Goal: Task Accomplishment & Management: Use online tool/utility

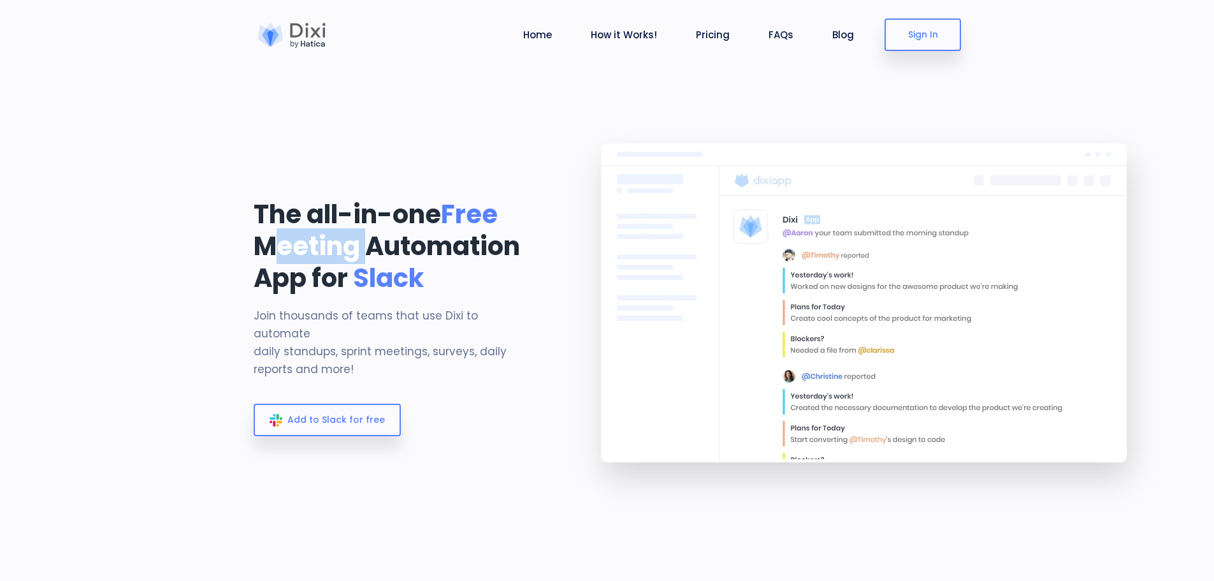
drag, startPoint x: 283, startPoint y: 253, endPoint x: 369, endPoint y: 251, distance: 86.1
click at [369, 251] on h1 "The all-in-one Free Meeting Automation App for Slack" at bounding box center [396, 246] width 284 height 96
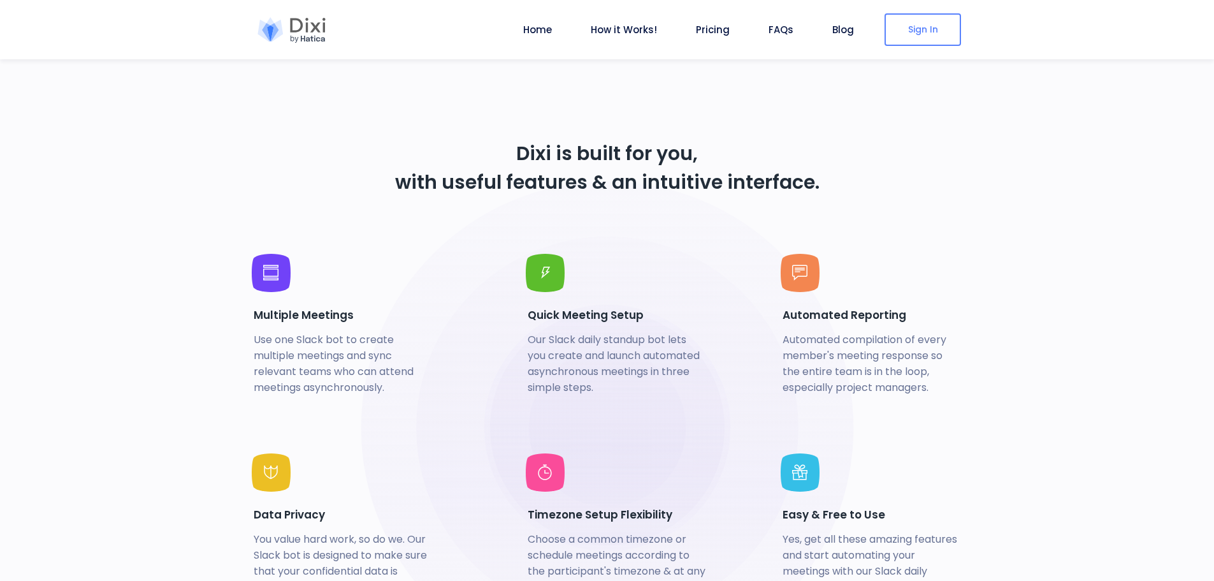
scroll to position [2805, 0]
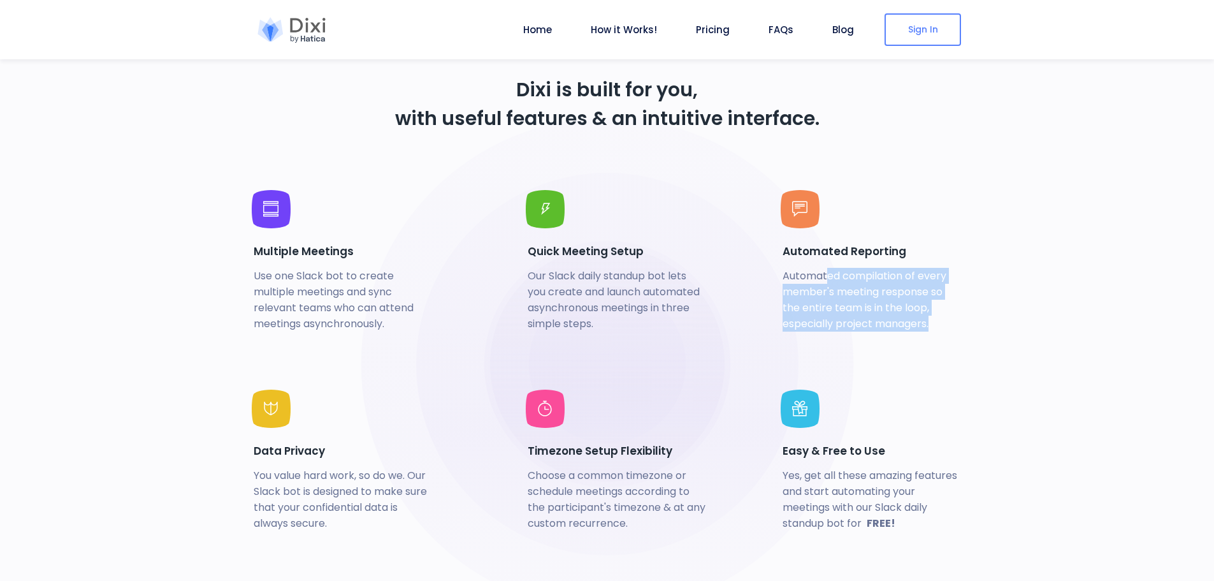
drag, startPoint x: 896, startPoint y: 277, endPoint x: 948, endPoint y: 329, distance: 73.9
click at [948, 329] on p "Automated compilation of every member's meeting response so the entire team is …" at bounding box center [872, 300] width 179 height 64
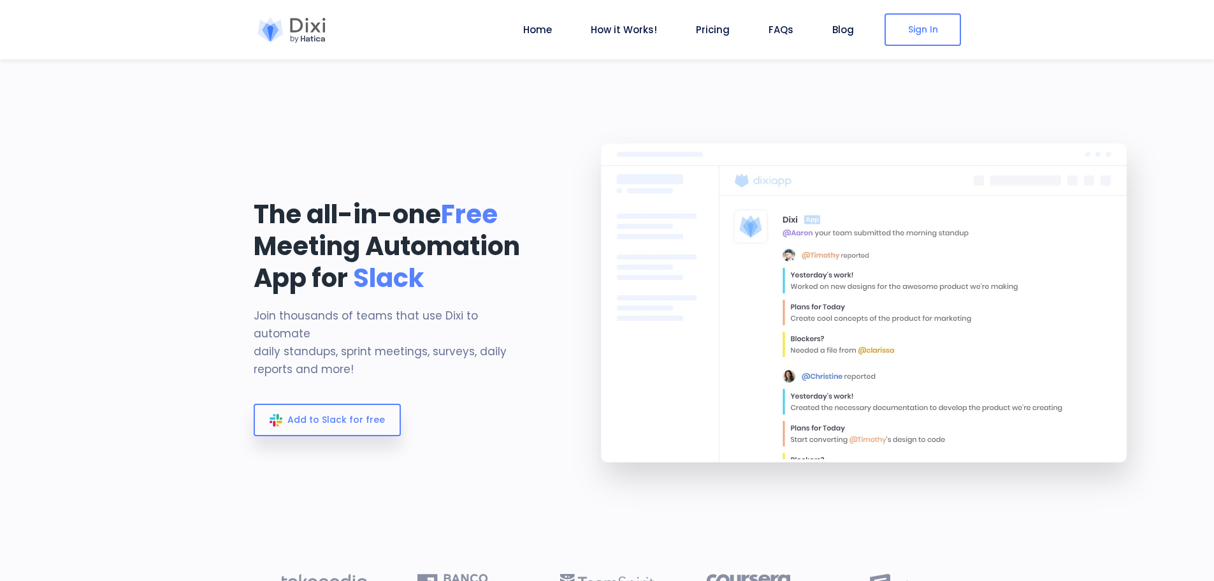
scroll to position [64, 0]
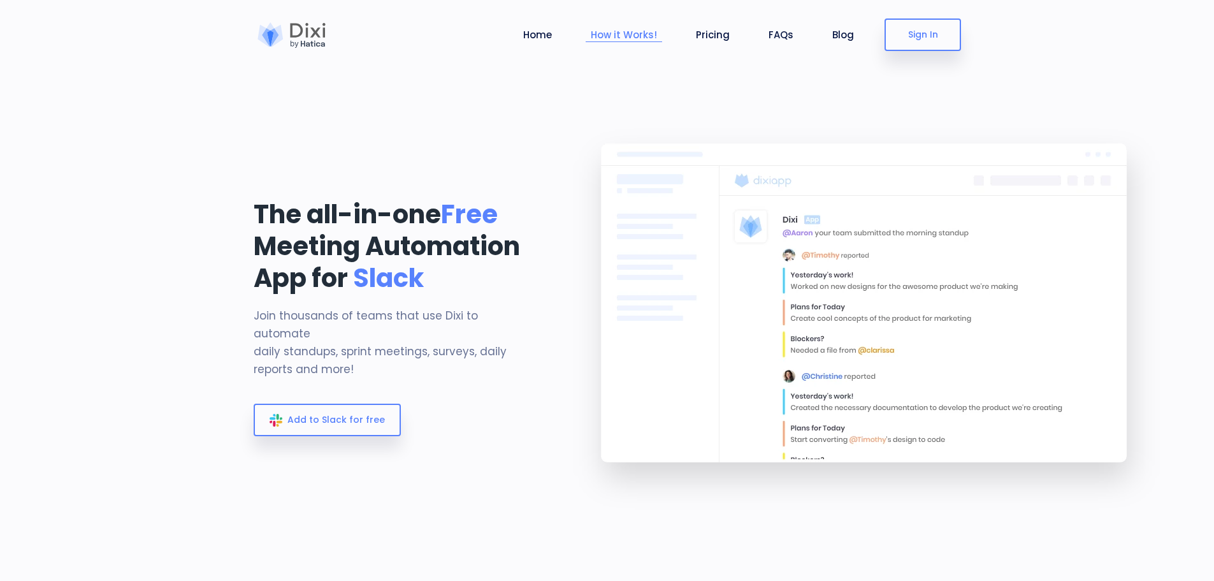
click at [624, 36] on link "How it Works!" at bounding box center [624, 34] width 77 height 15
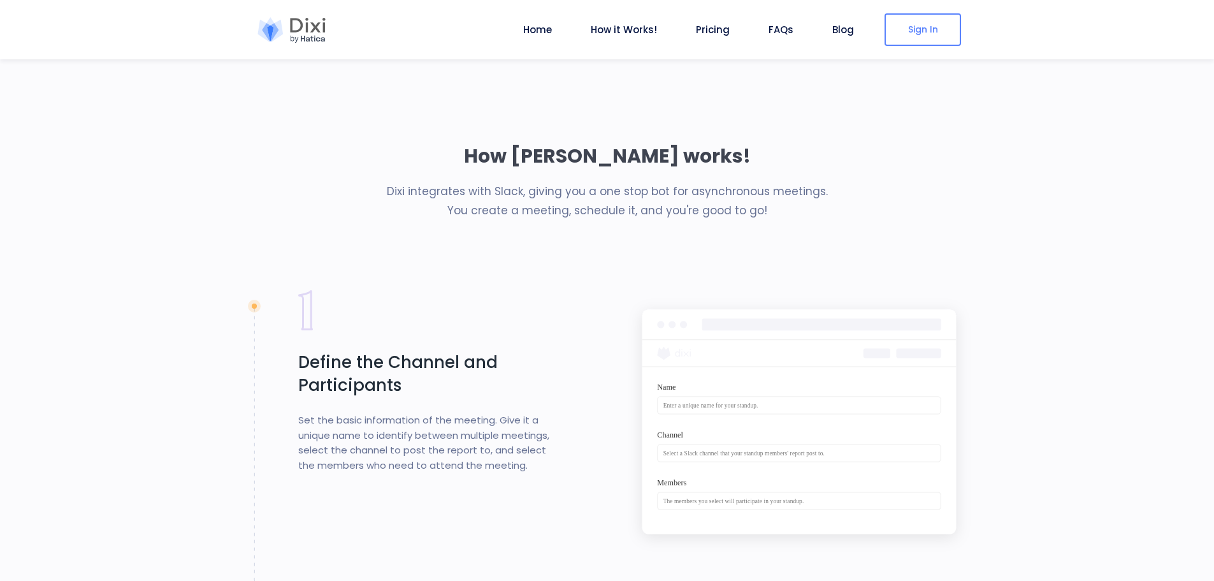
scroll to position [1095, 0]
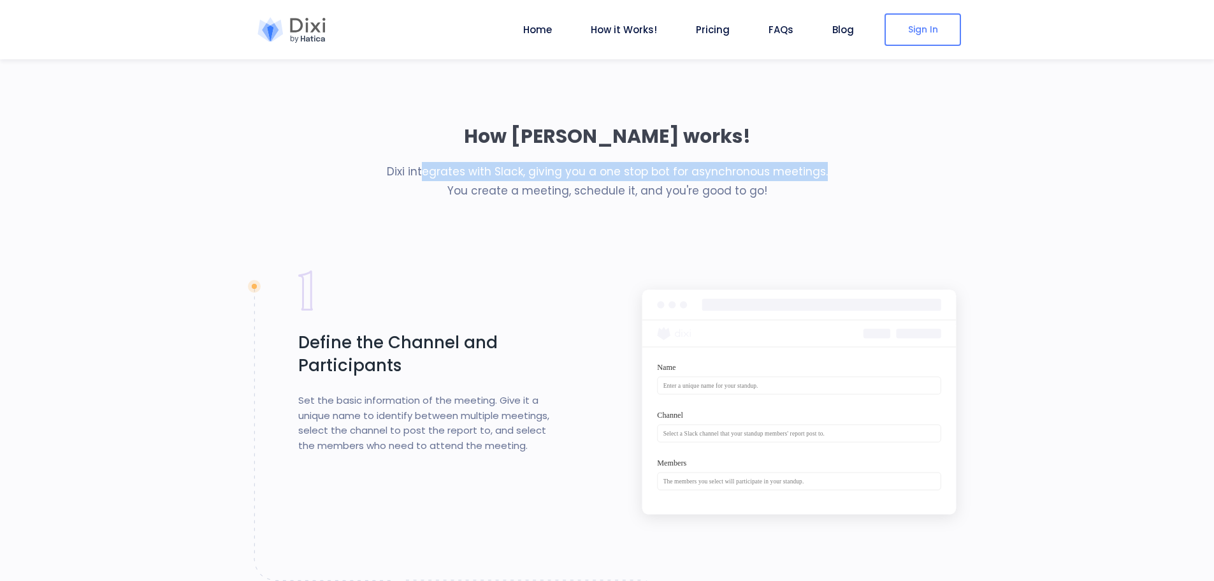
drag, startPoint x: 428, startPoint y: 174, endPoint x: 837, endPoint y: 177, distance: 409.3
click at [837, 177] on p "Dixi integrates with Slack, giving you a one stop bot for asynchronous meetings…" at bounding box center [608, 181] width 708 height 38
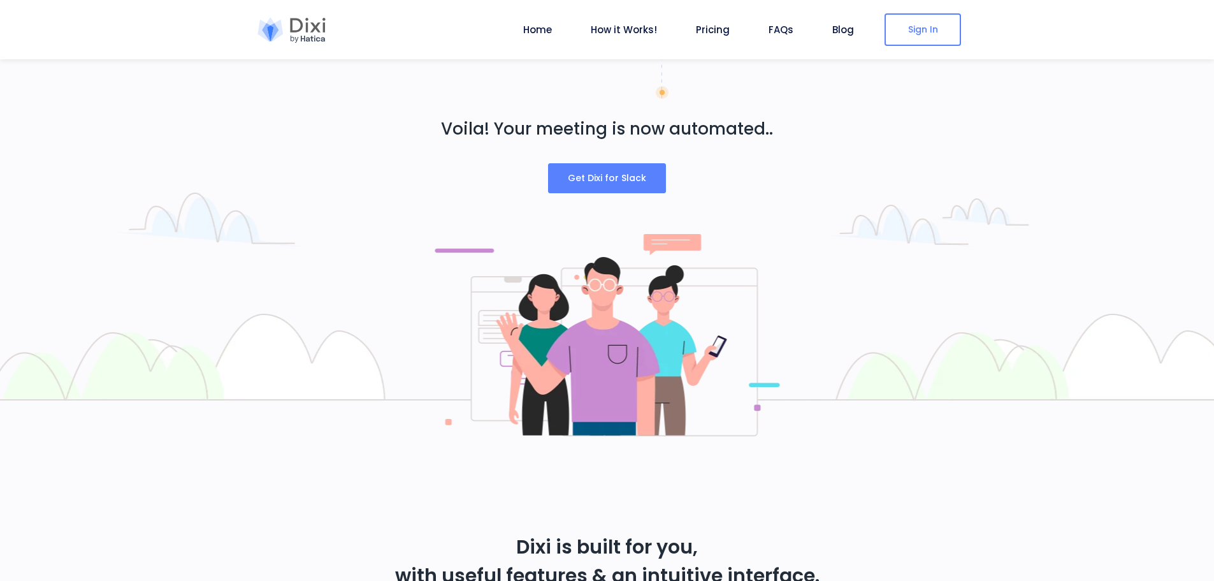
scroll to position [2370, 0]
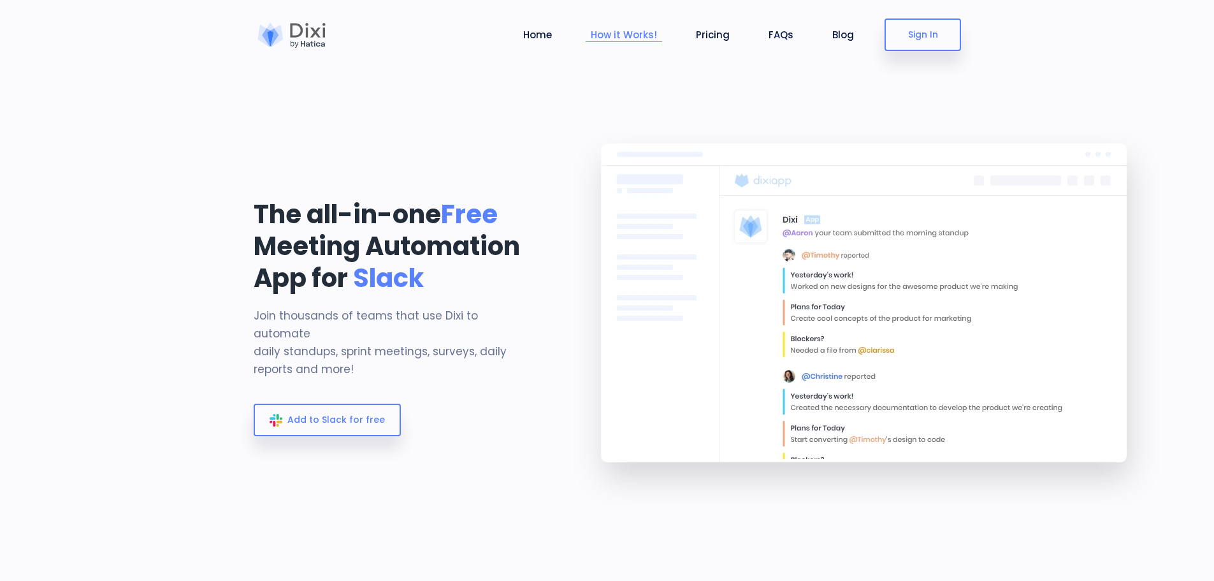
click at [617, 46] on li "How it Works!" at bounding box center [624, 34] width 77 height 59
click at [619, 33] on link "How it Works!" at bounding box center [624, 34] width 77 height 15
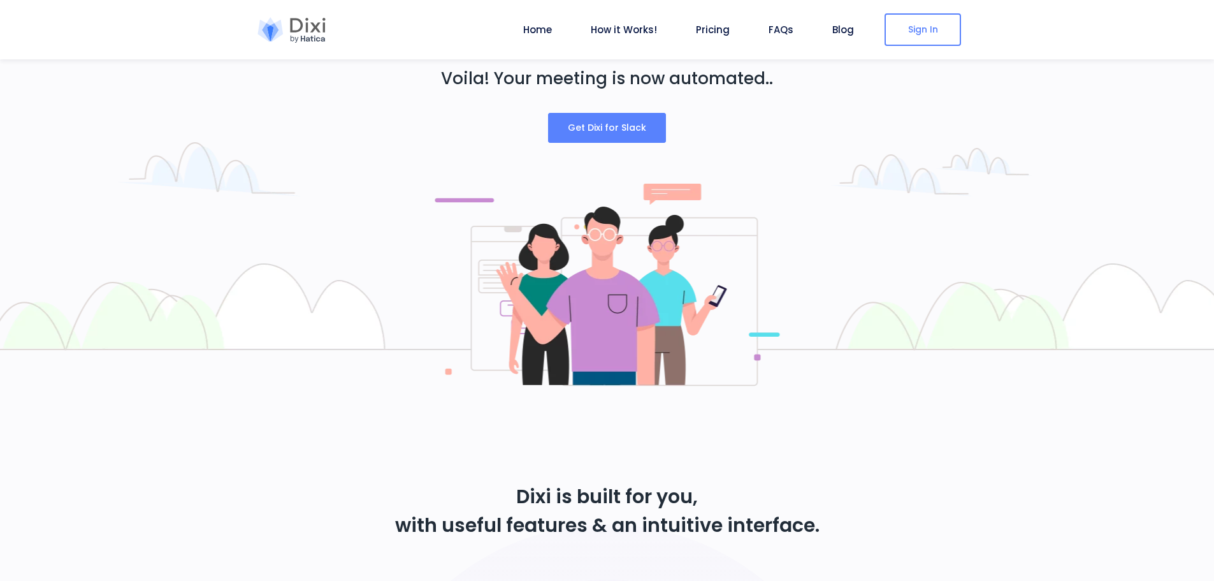
scroll to position [2370, 0]
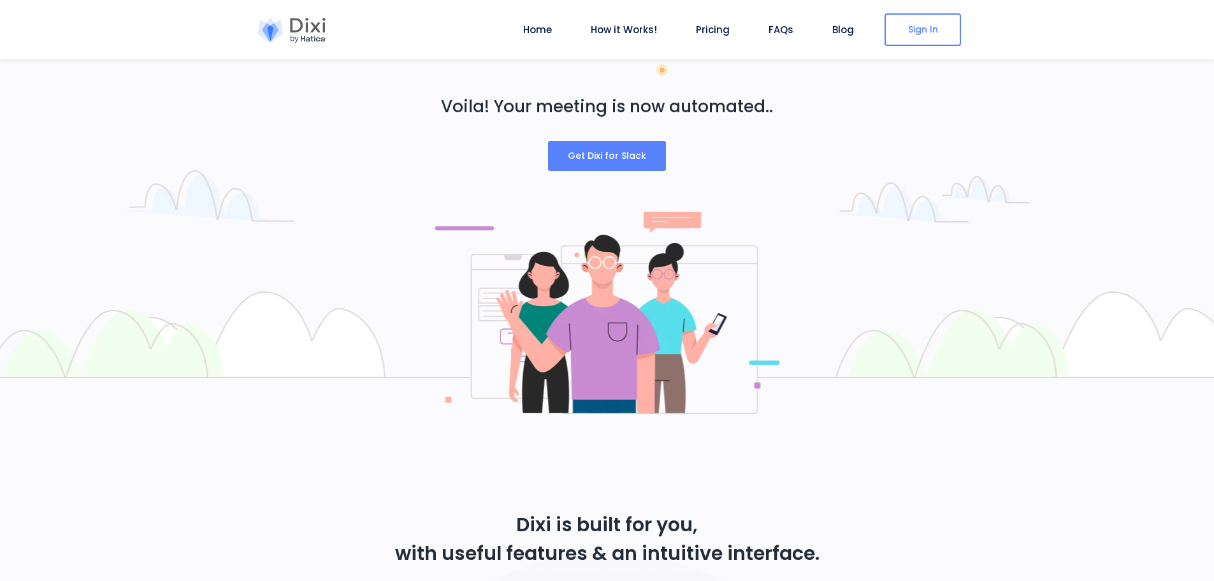
drag, startPoint x: 601, startPoint y: 150, endPoint x: 608, endPoint y: 178, distance: 28.8
click at [601, 150] on span "Get Dixi for Slack" at bounding box center [607, 155] width 78 height 13
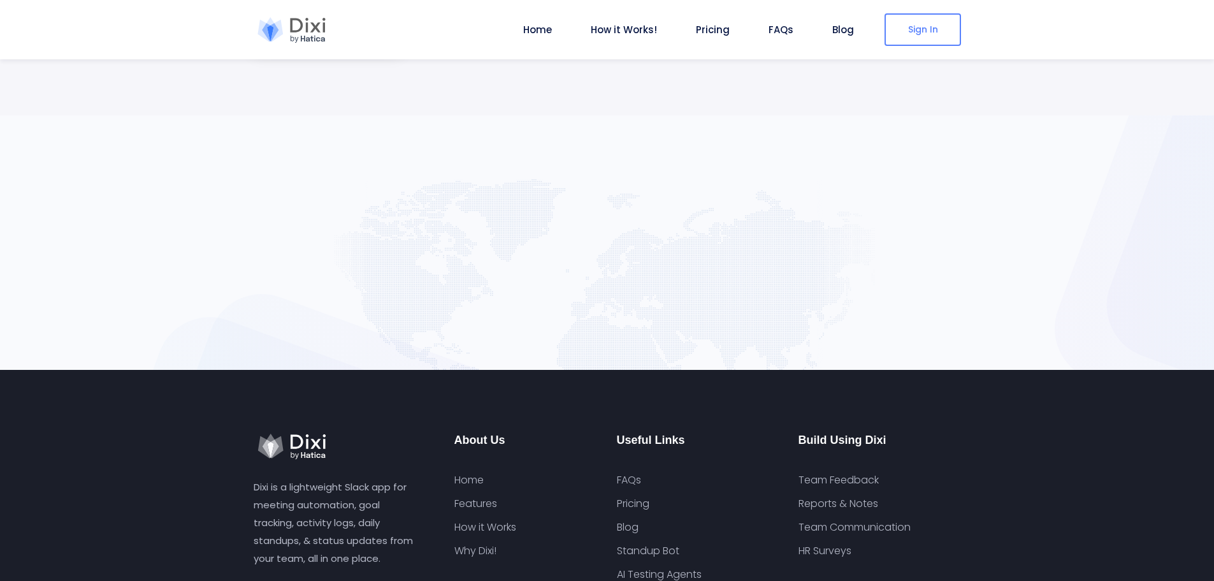
scroll to position [4922, 0]
